Goal: Contribute content: Contribute content

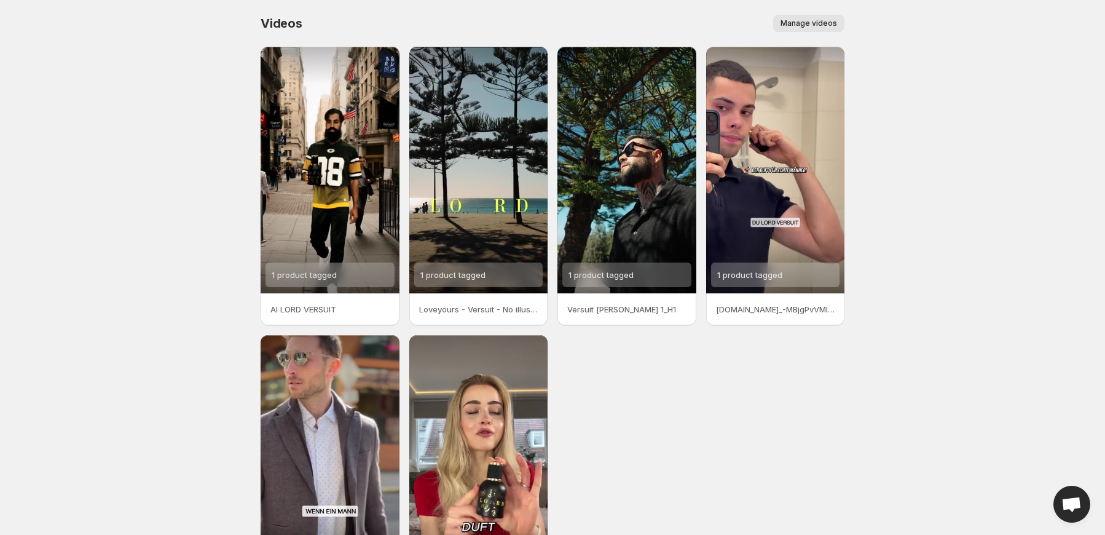
click at [819, 22] on span "Manage videos" at bounding box center [808, 23] width 57 height 10
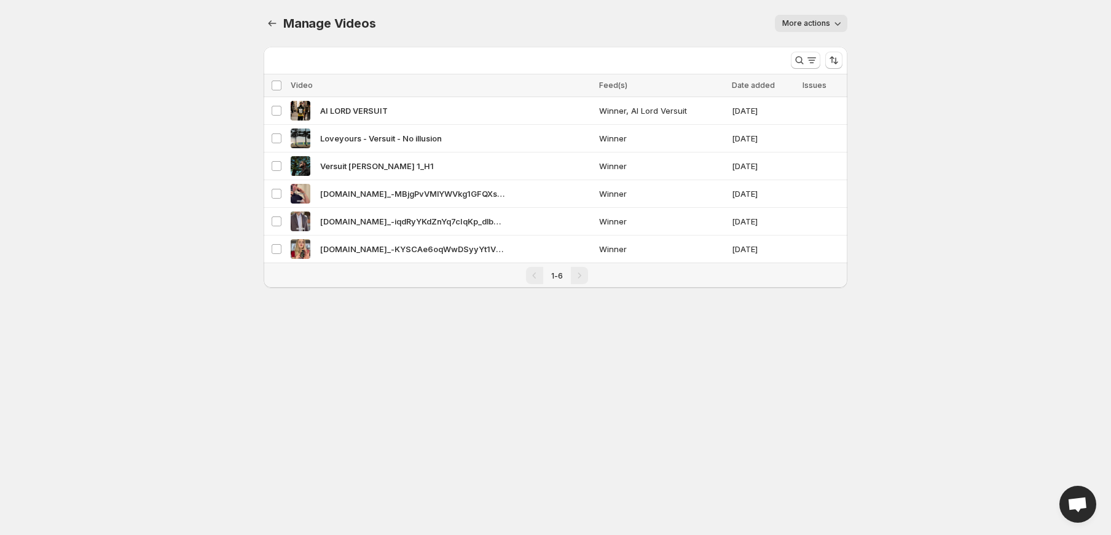
click at [811, 23] on span "More actions" at bounding box center [806, 23] width 48 height 10
click at [1010, 91] on body "Home Feeds Videos Subscription Settings Manage Videos. This page is ready Manag…" at bounding box center [555, 267] width 1111 height 535
click at [268, 26] on icon "Manage Videos" at bounding box center [272, 23] width 12 height 12
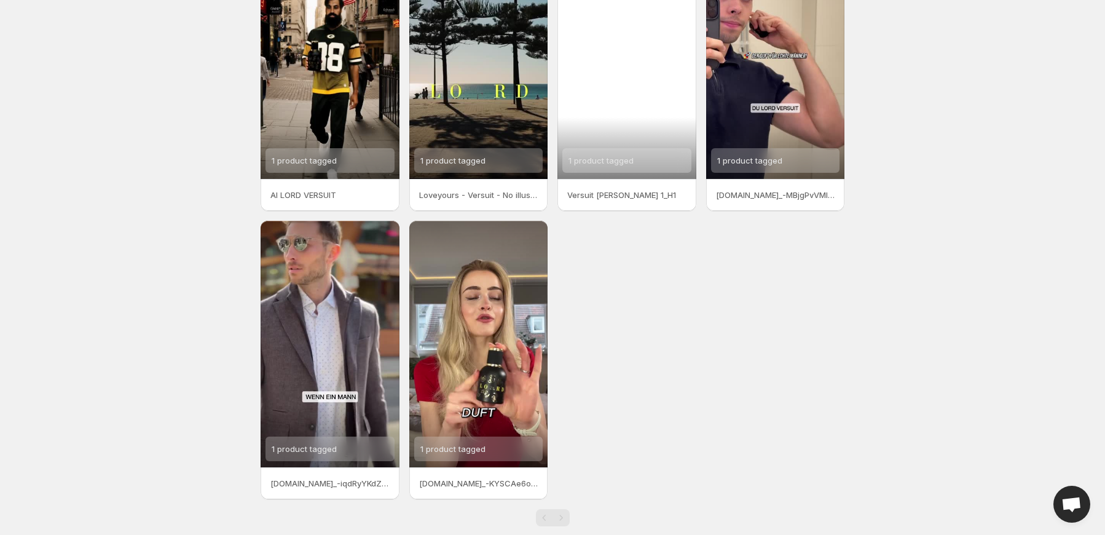
scroll to position [135, 0]
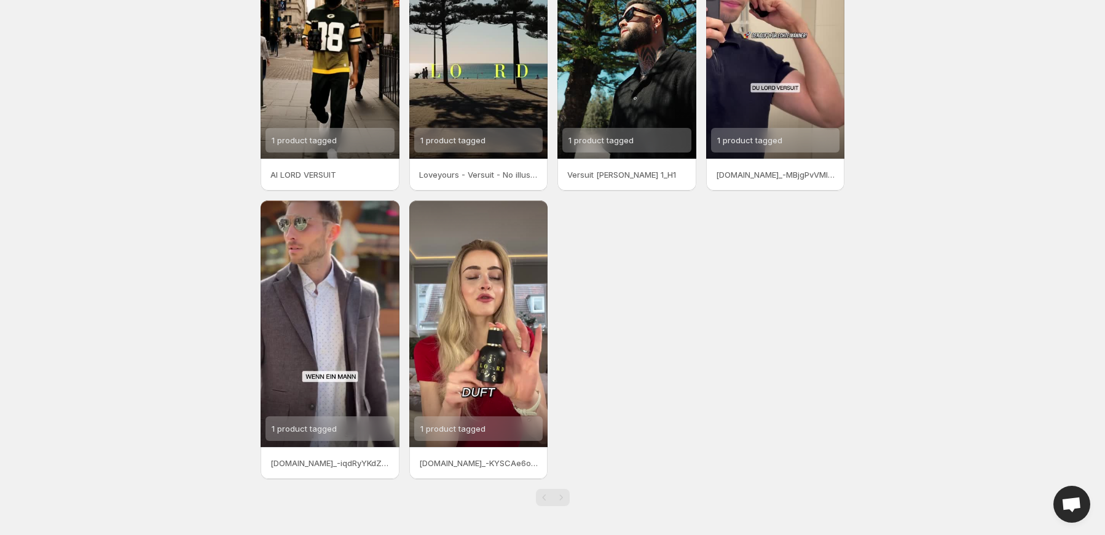
click at [831, 402] on div "1 product tagged AI LORD VERSUIT 1 product tagged Loveyours - Versuit - No illu…" at bounding box center [553, 195] width 584 height 567
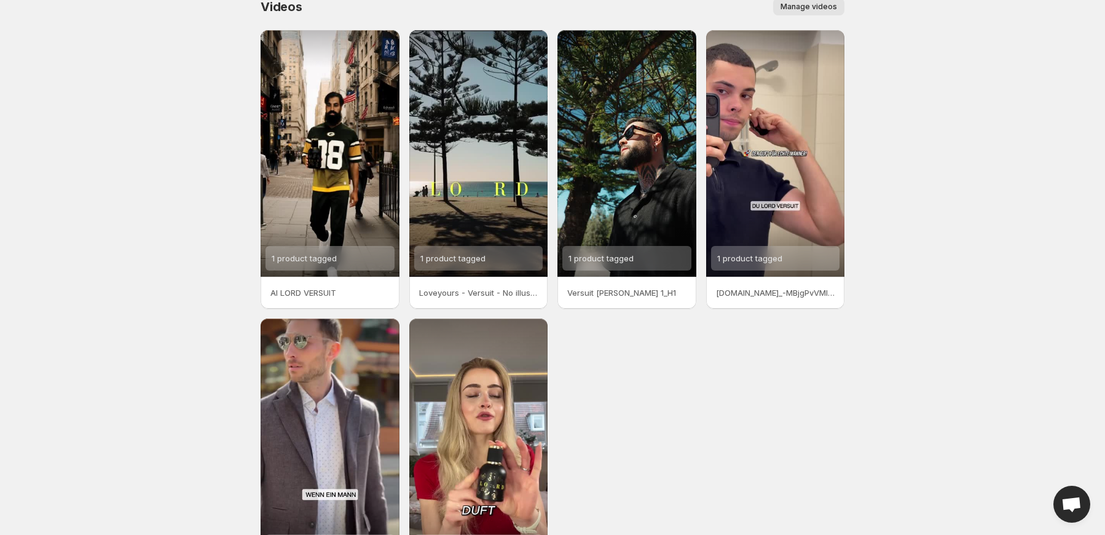
scroll to position [0, 0]
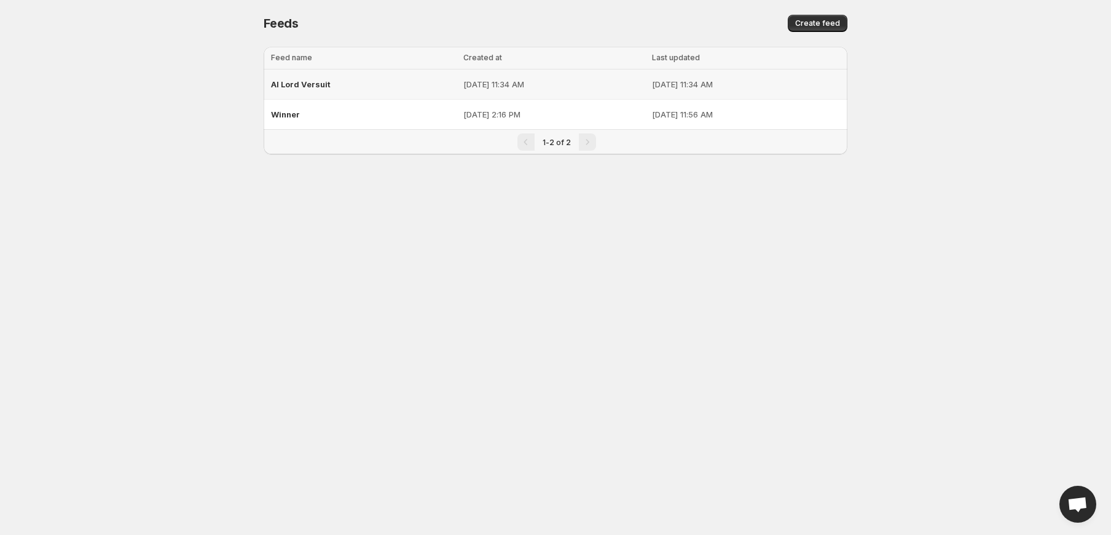
click at [301, 84] on span "AI Lord Versuit" at bounding box center [301, 84] width 60 height 10
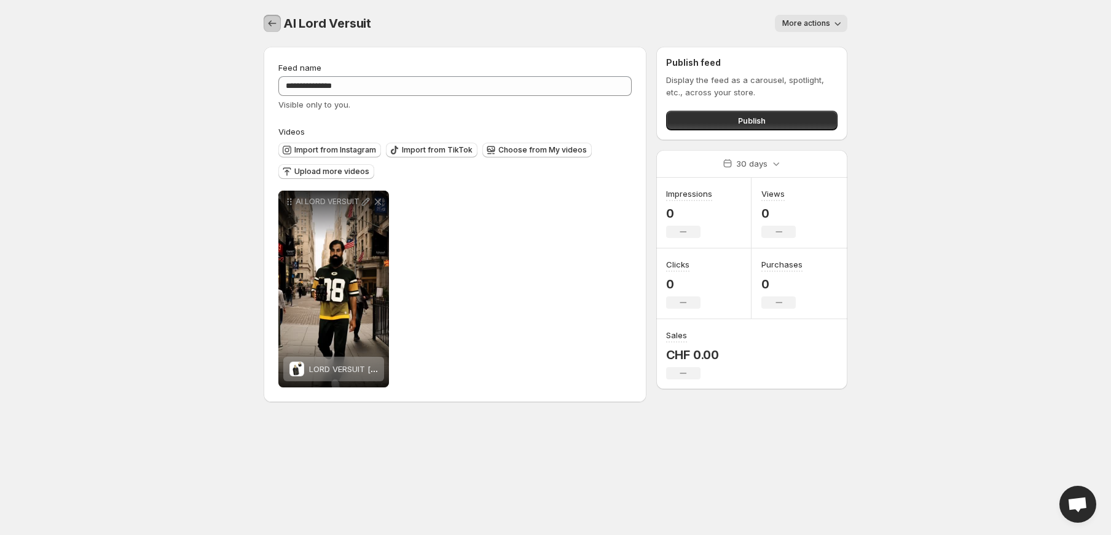
click at [269, 25] on icon "Settings" at bounding box center [272, 23] width 12 height 12
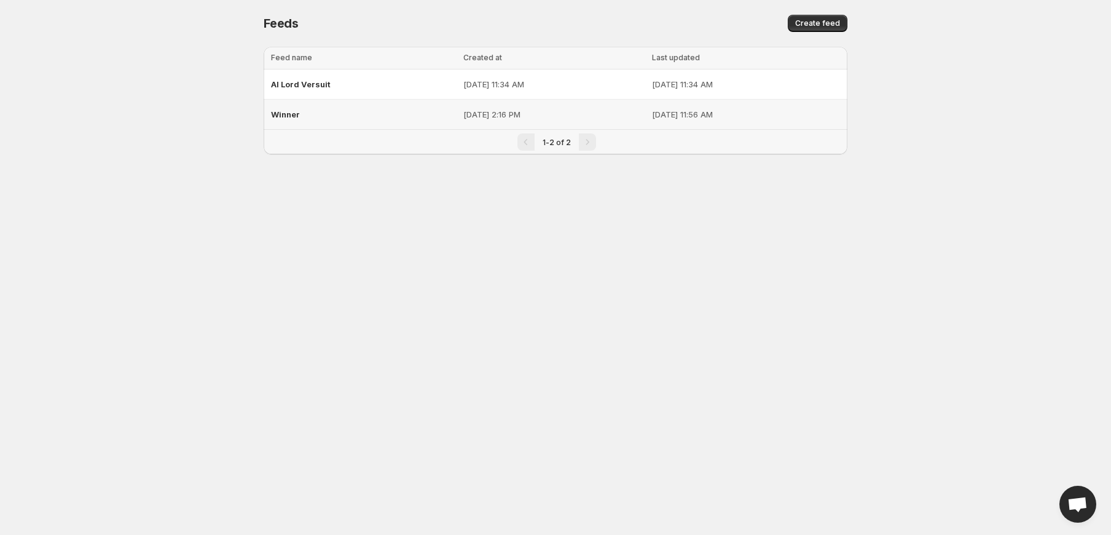
click at [280, 115] on span "Winner" at bounding box center [285, 114] width 29 height 10
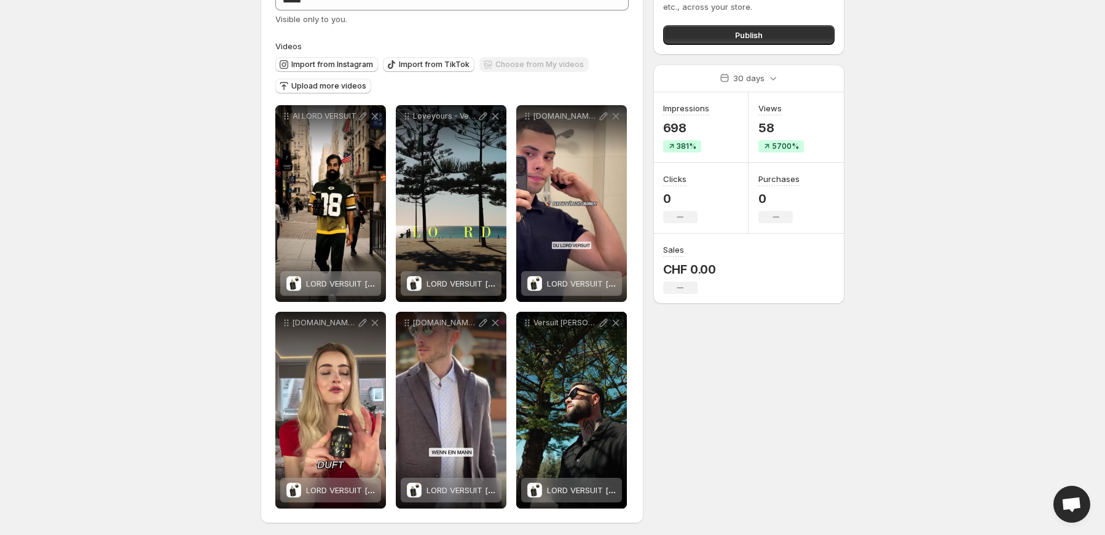
scroll to position [88, 0]
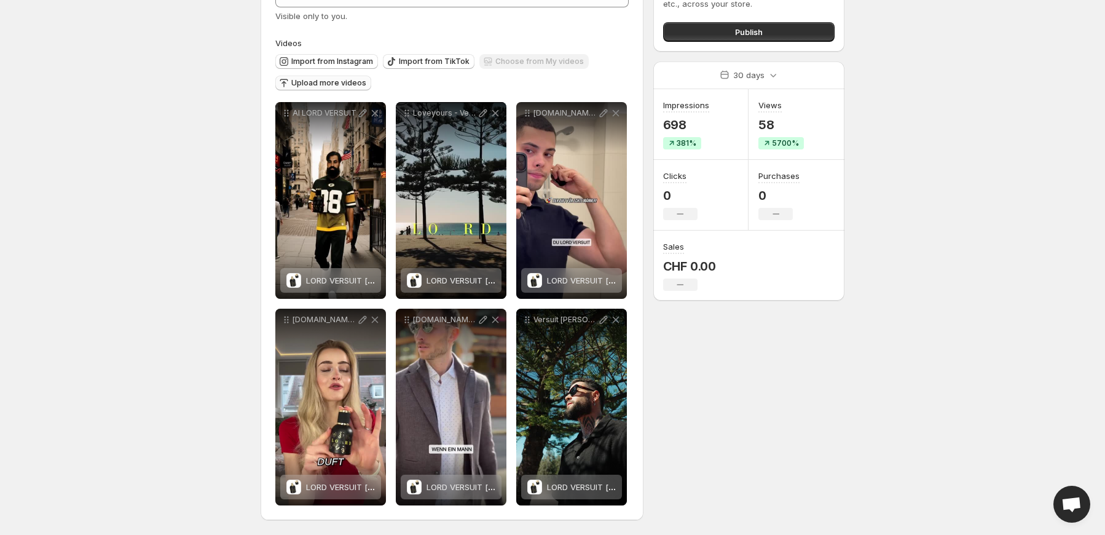
click at [300, 83] on span "Upload more videos" at bounding box center [328, 83] width 75 height 10
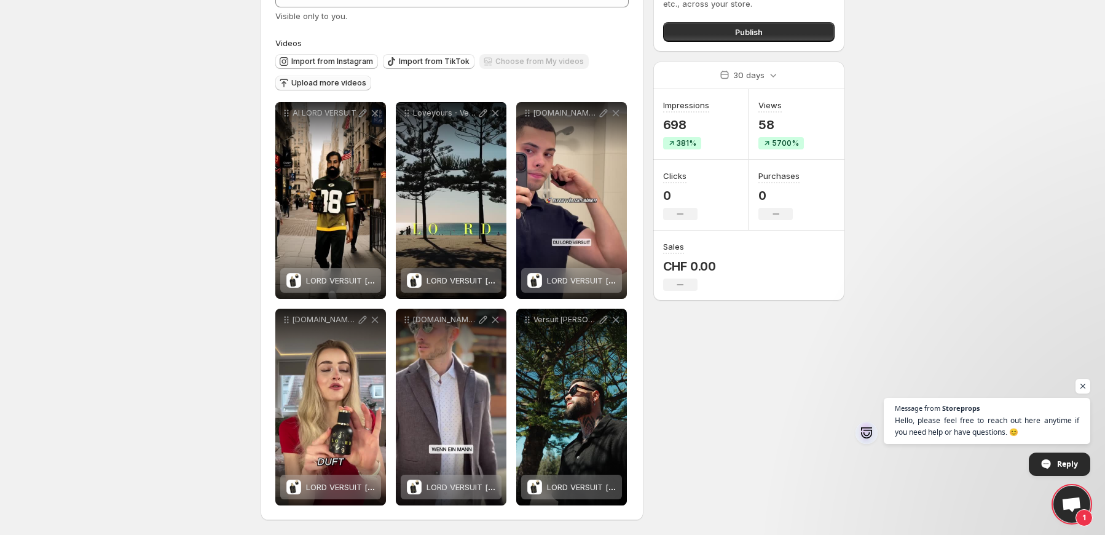
click at [317, 85] on span "Upload more videos" at bounding box center [328, 83] width 75 height 10
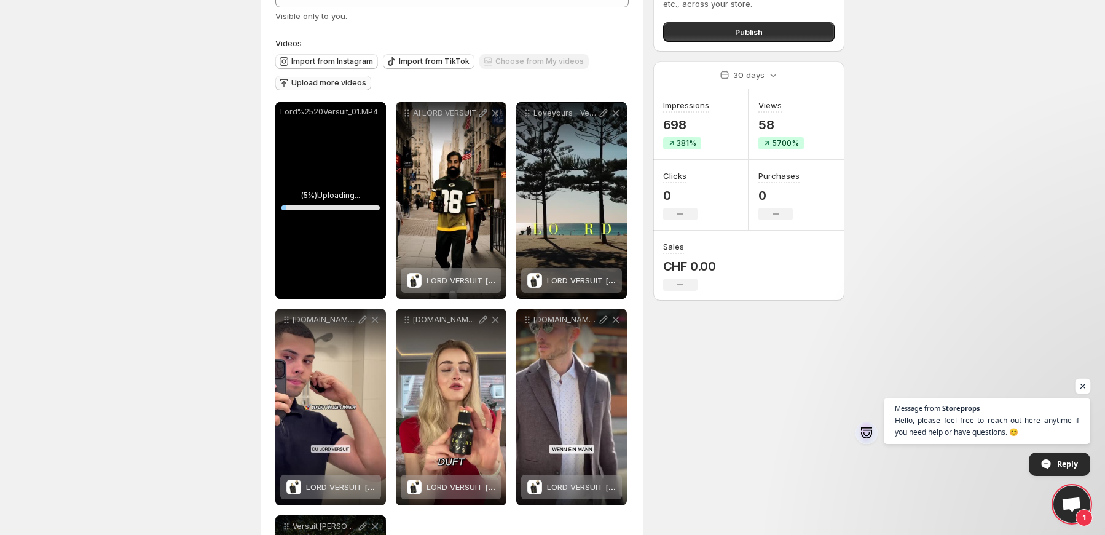
click at [1082, 383] on span "Open chat" at bounding box center [1082, 386] width 15 height 15
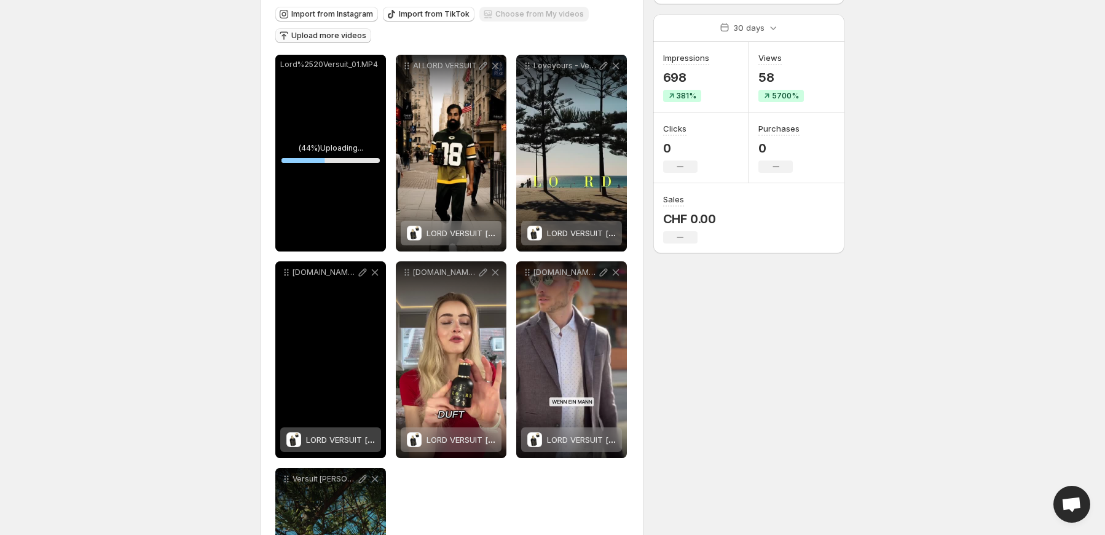
scroll to position [82, 0]
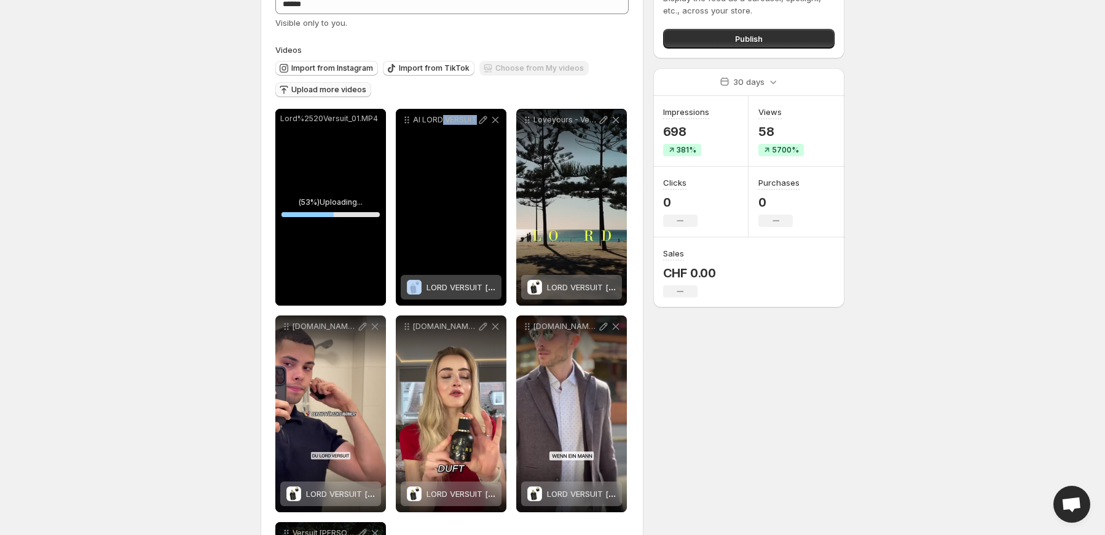
drag, startPoint x: 441, startPoint y: 189, endPoint x: 488, endPoint y: 211, distance: 51.4
click at [488, 211] on div "AI LORD VERSUIT" at bounding box center [451, 207] width 111 height 197
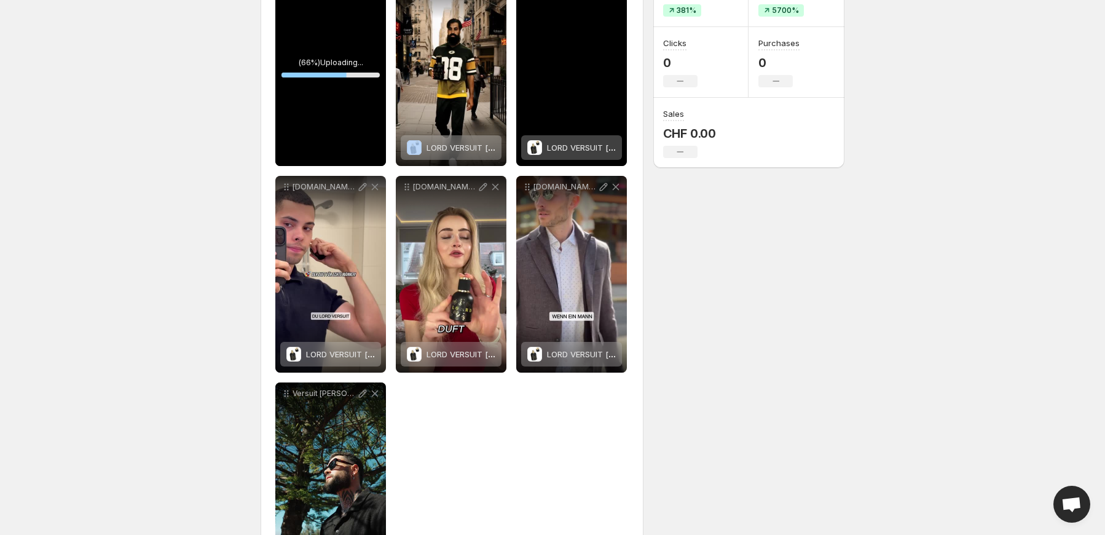
scroll to position [163, 0]
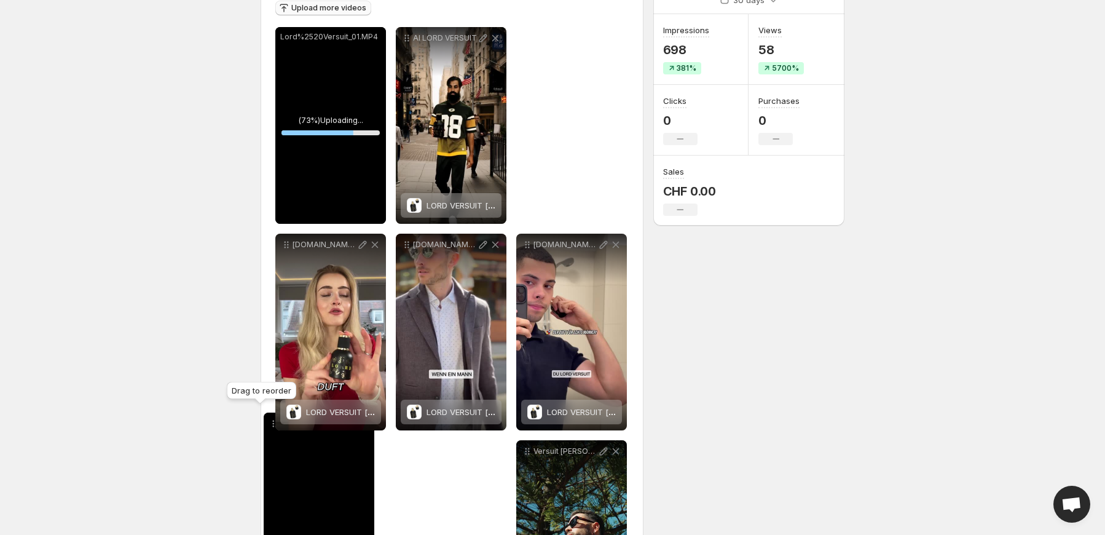
drag, startPoint x: 526, startPoint y: 39, endPoint x: 273, endPoint y: 425, distance: 460.7
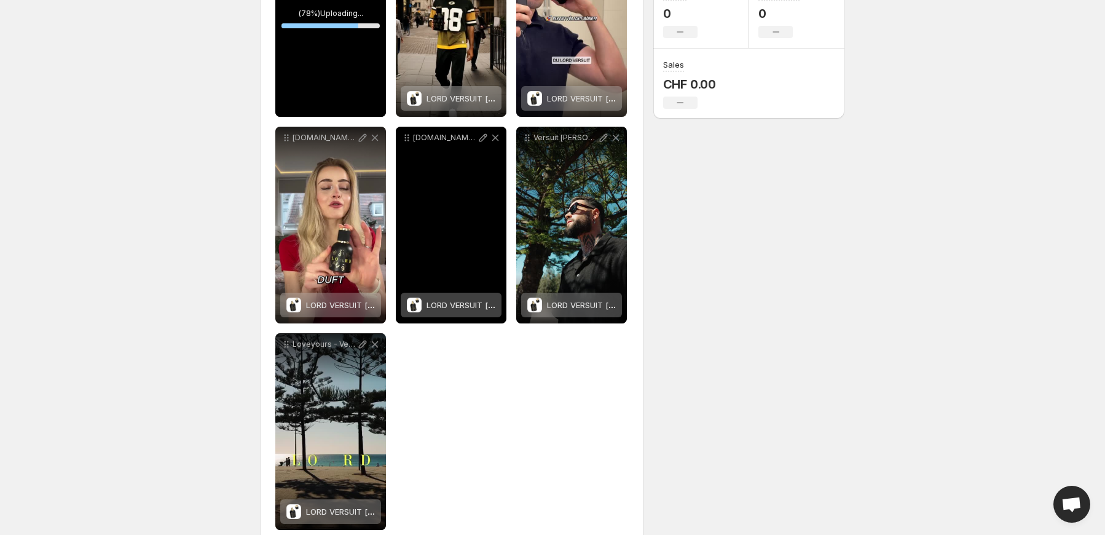
scroll to position [213, 0]
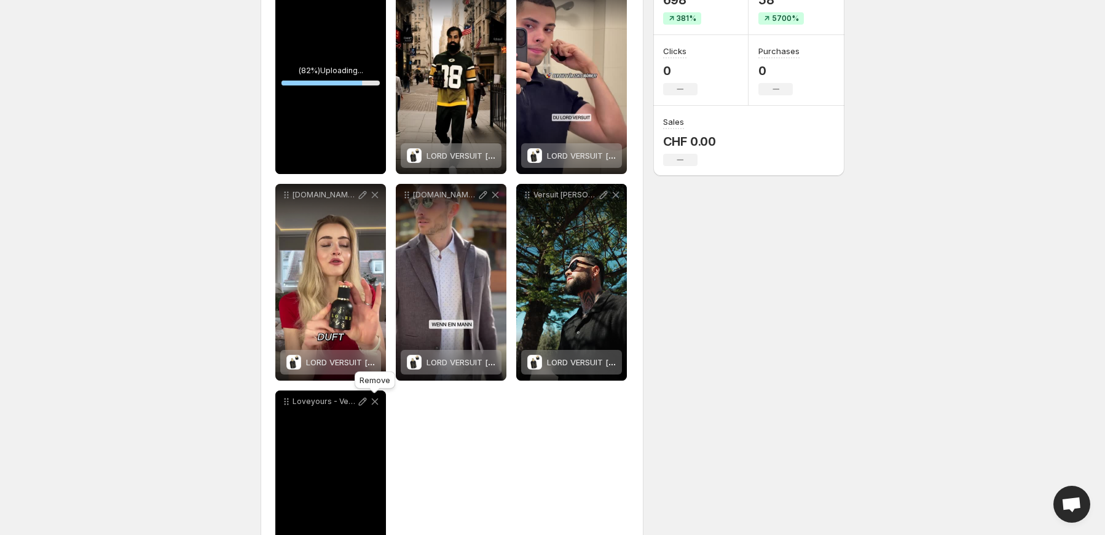
click at [374, 402] on icon at bounding box center [375, 401] width 7 height 6
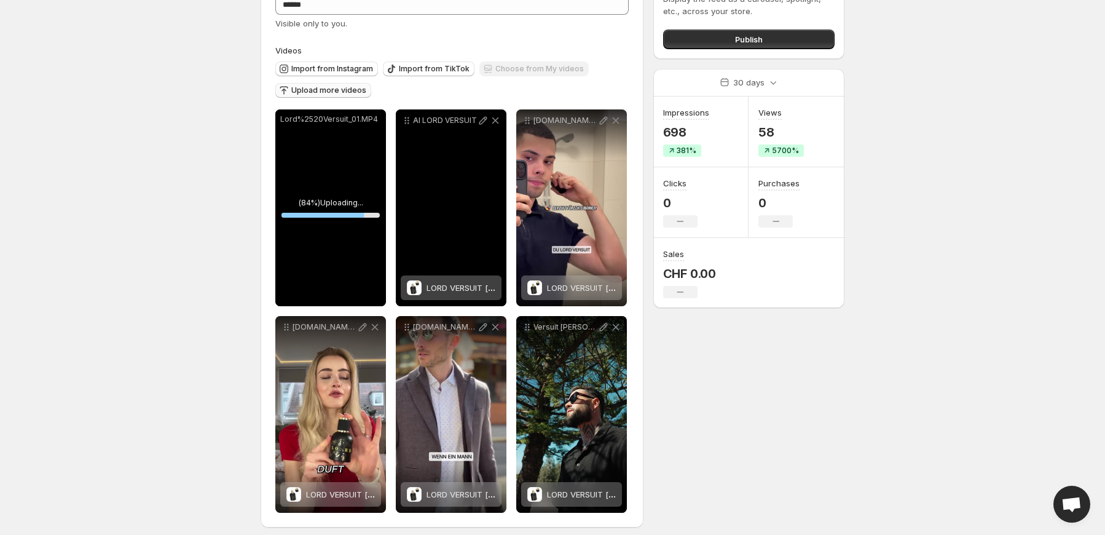
scroll to position [88, 0]
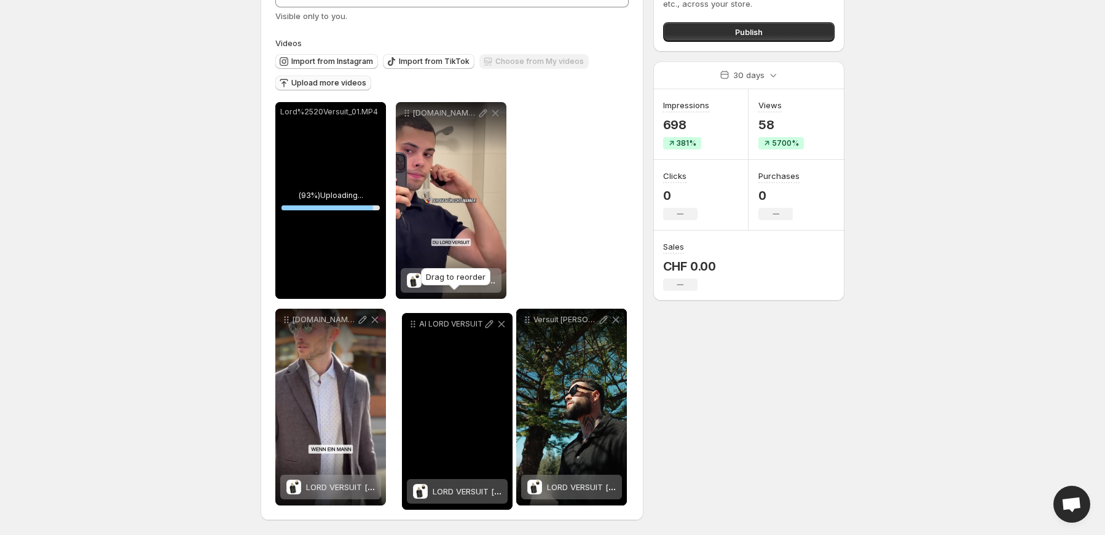
drag, startPoint x: 408, startPoint y: 114, endPoint x: 414, endPoint y: 332, distance: 217.6
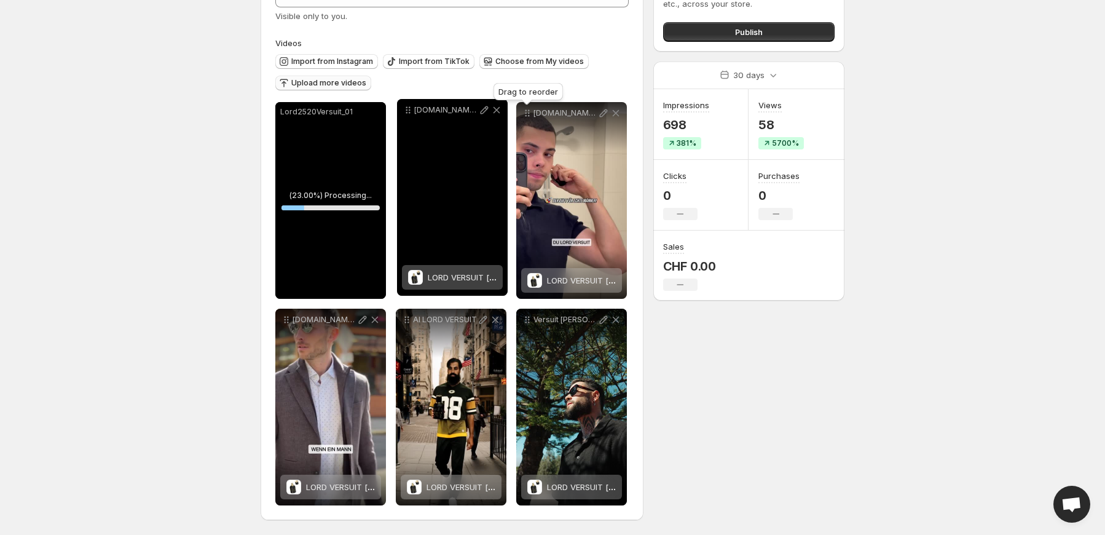
drag, startPoint x: 529, startPoint y: 116, endPoint x: 410, endPoint y: 112, distance: 119.3
click at [410, 112] on icon at bounding box center [408, 110] width 12 height 12
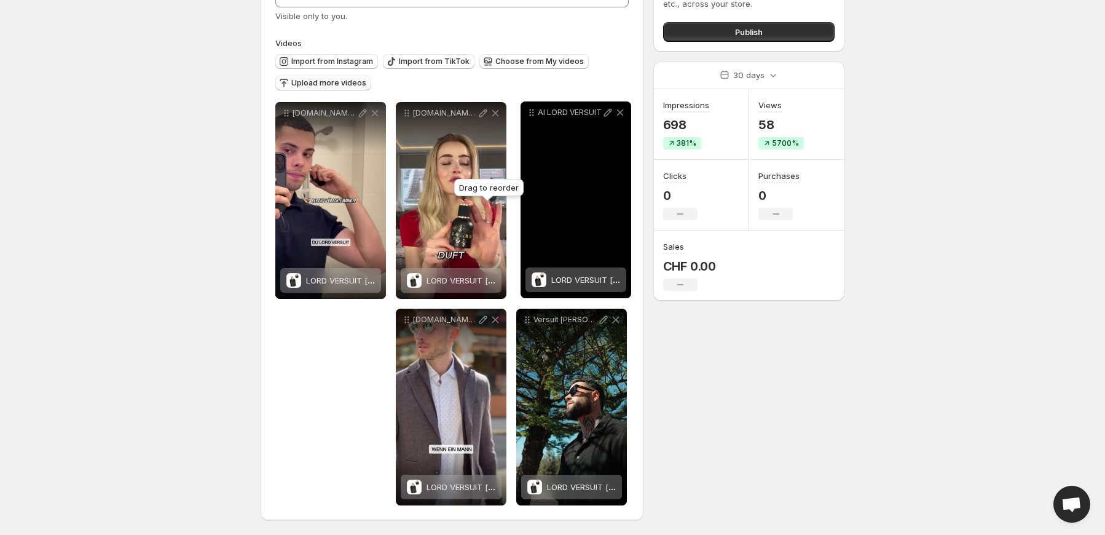
drag, startPoint x: 407, startPoint y: 321, endPoint x: 514, endPoint y: 116, distance: 231.7
click at [532, 114] on icon at bounding box center [531, 112] width 12 height 12
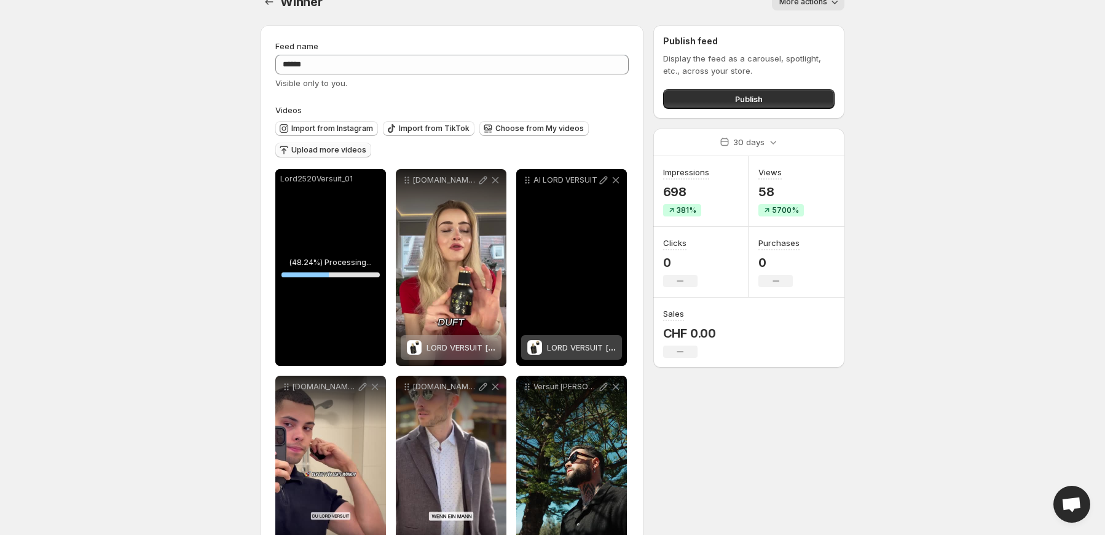
scroll to position [0, 0]
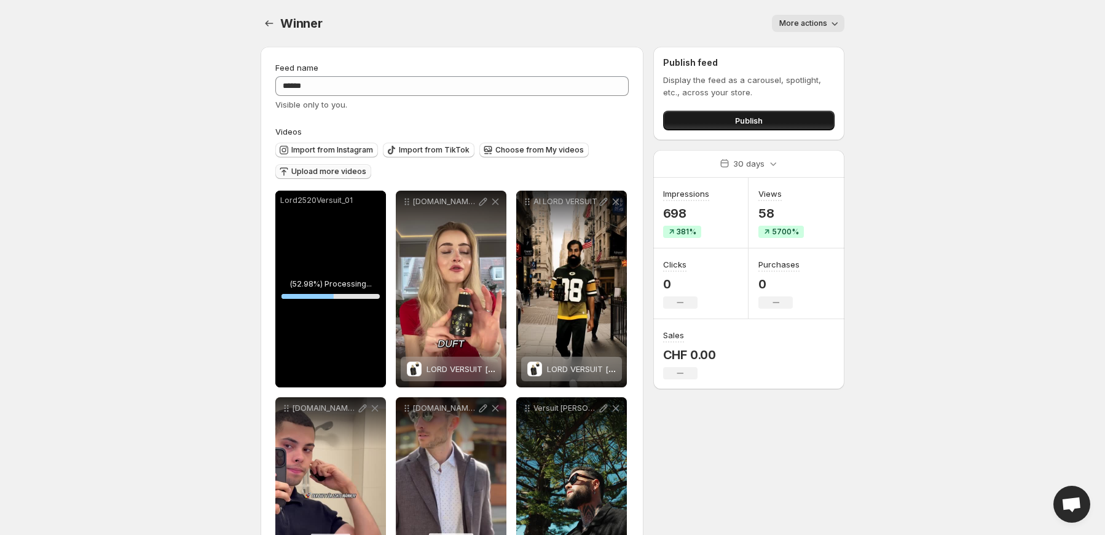
click at [741, 117] on span "Publish" at bounding box center [749, 120] width 28 height 12
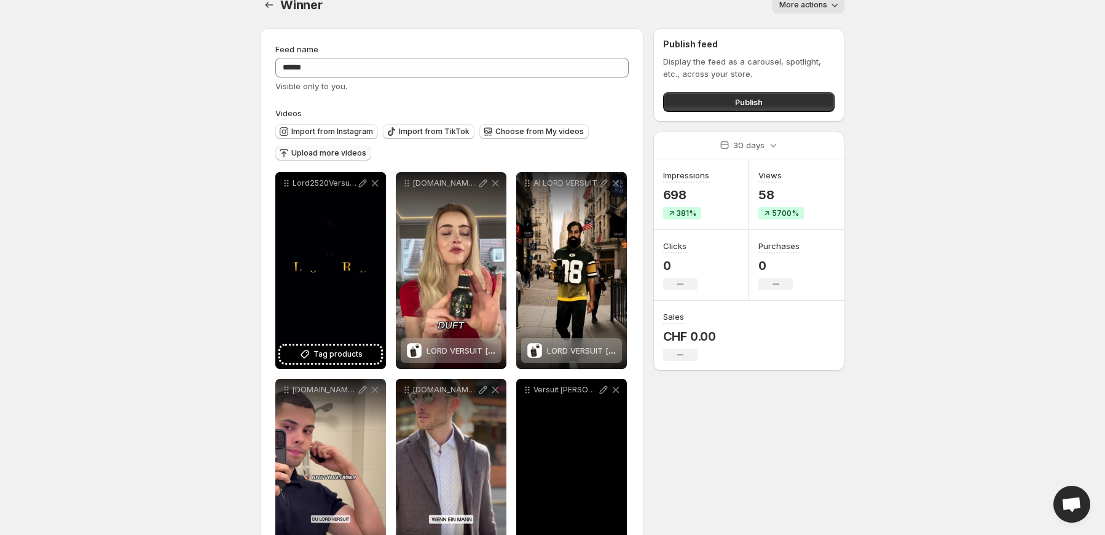
scroll to position [7, 0]
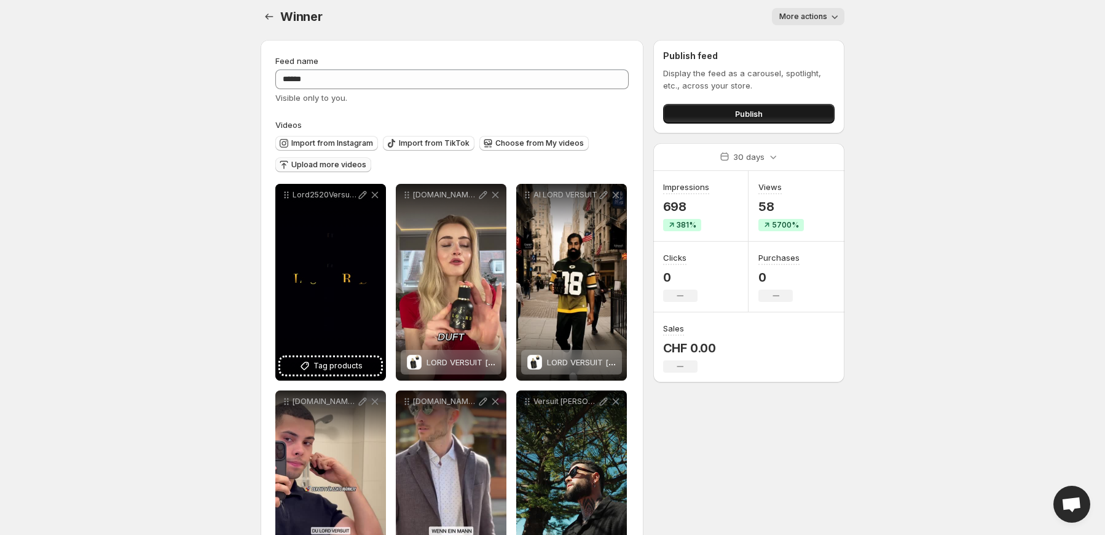
click at [745, 112] on span "Publish" at bounding box center [749, 114] width 28 height 12
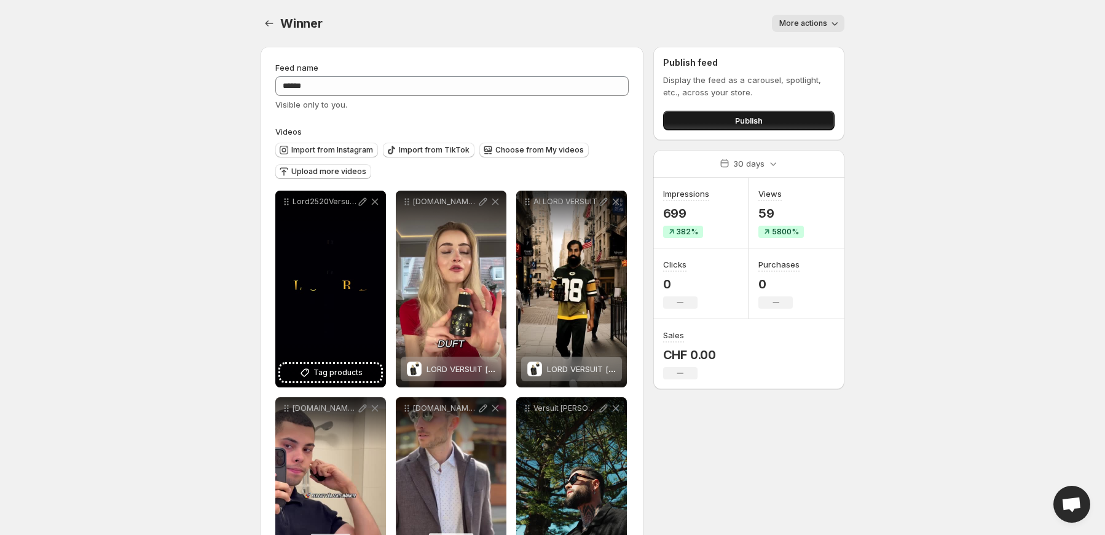
click at [716, 120] on button "Publish" at bounding box center [748, 121] width 171 height 20
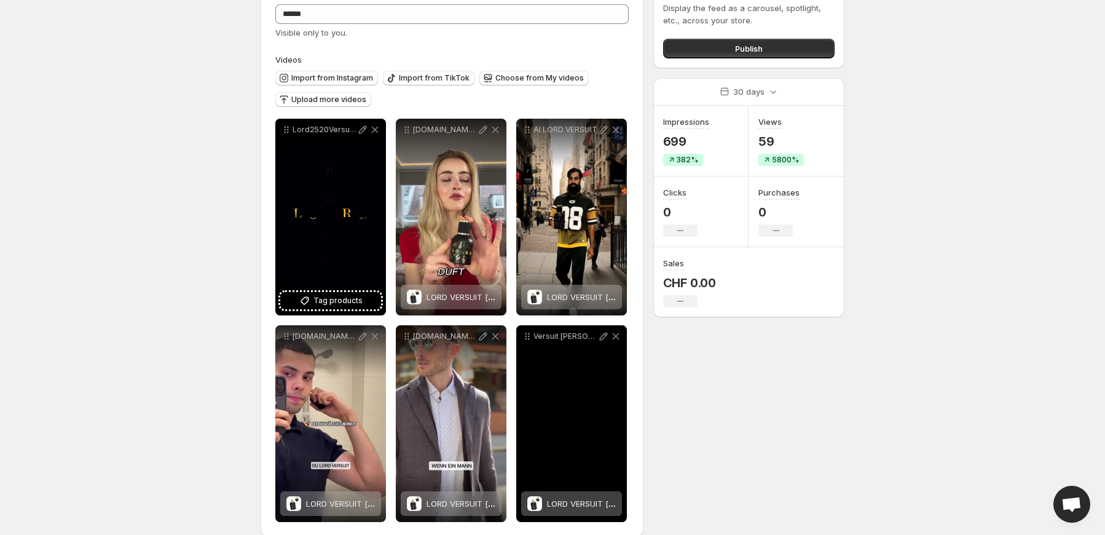
scroll to position [82, 0]
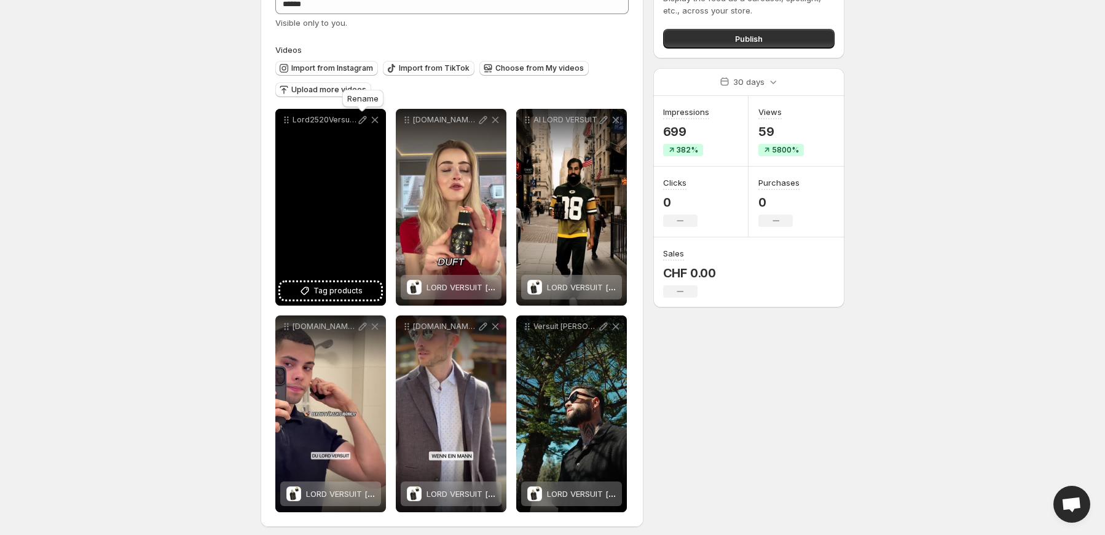
click at [363, 121] on icon at bounding box center [363, 120] width 8 height 8
click at [204, 176] on body "**********" at bounding box center [552, 185] width 1105 height 535
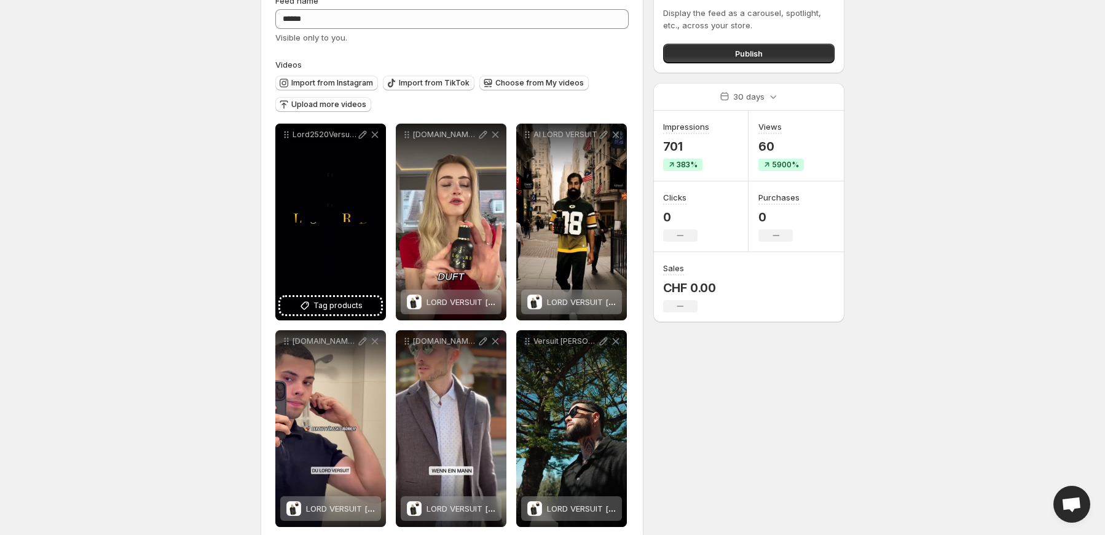
scroll to position [0, 0]
